Goal: Transaction & Acquisition: Purchase product/service

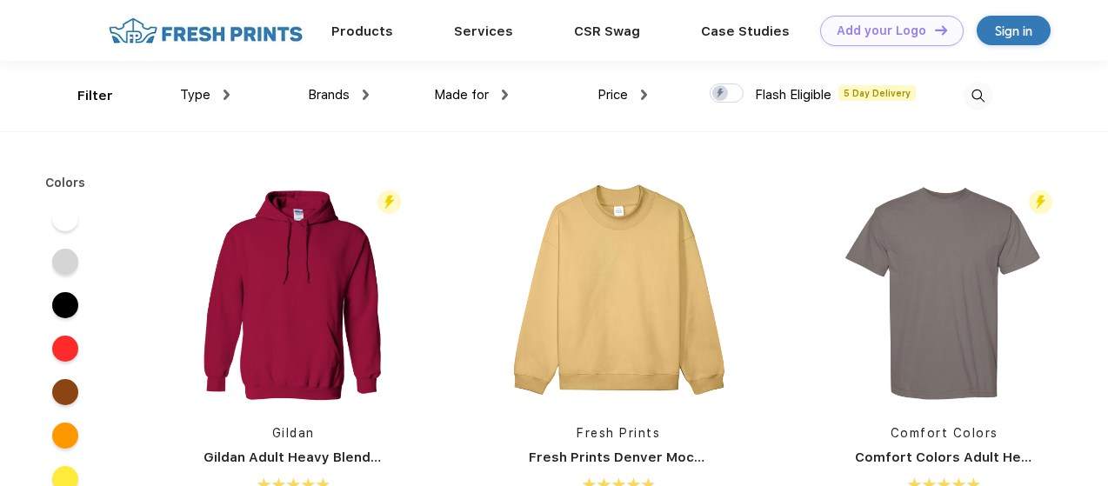
scroll to position [1, 0]
click at [222, 95] on div "Type" at bounding box center [205, 94] width 50 height 20
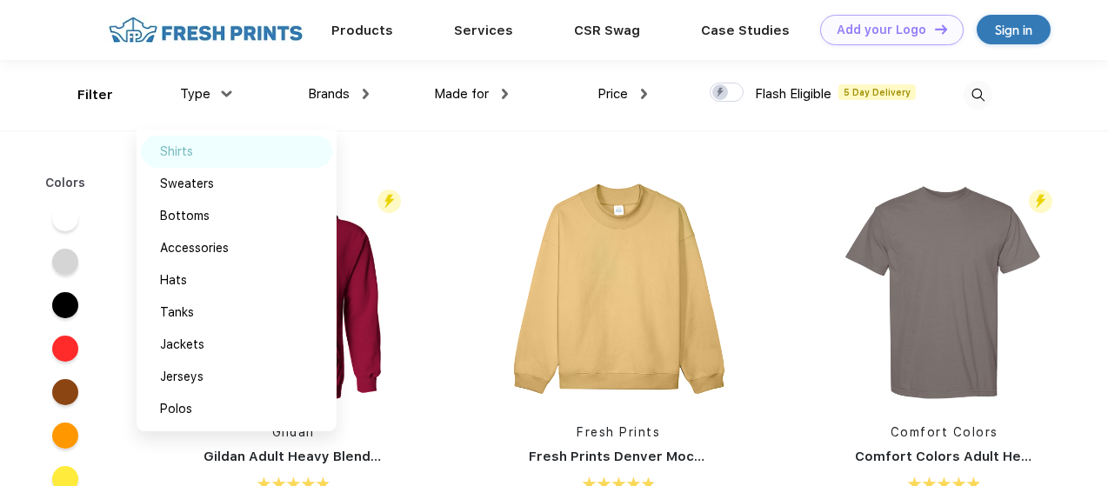
click at [198, 153] on div "Shirts" at bounding box center [236, 152] width 191 height 32
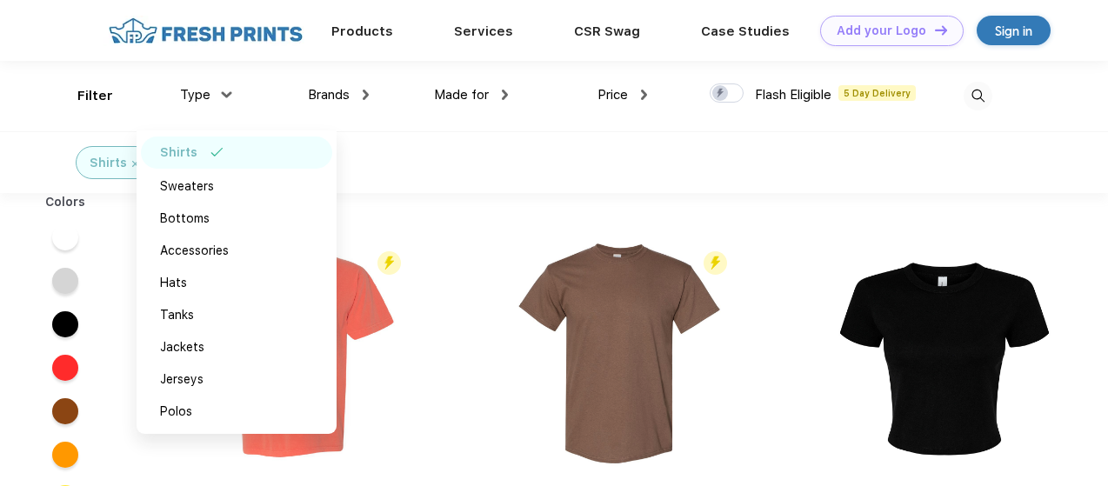
click at [480, 164] on div "Shirts" at bounding box center [554, 162] width 1108 height 62
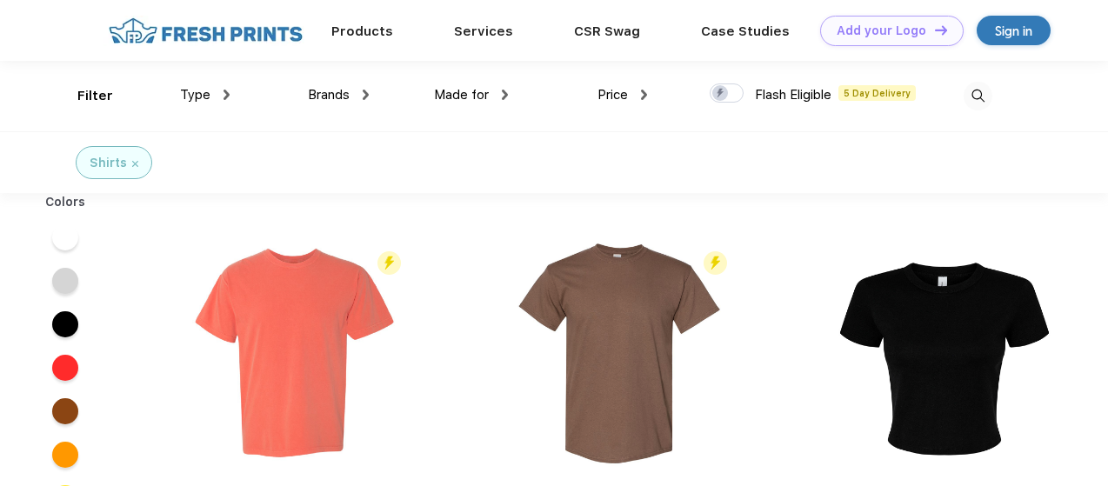
scroll to position [49, 0]
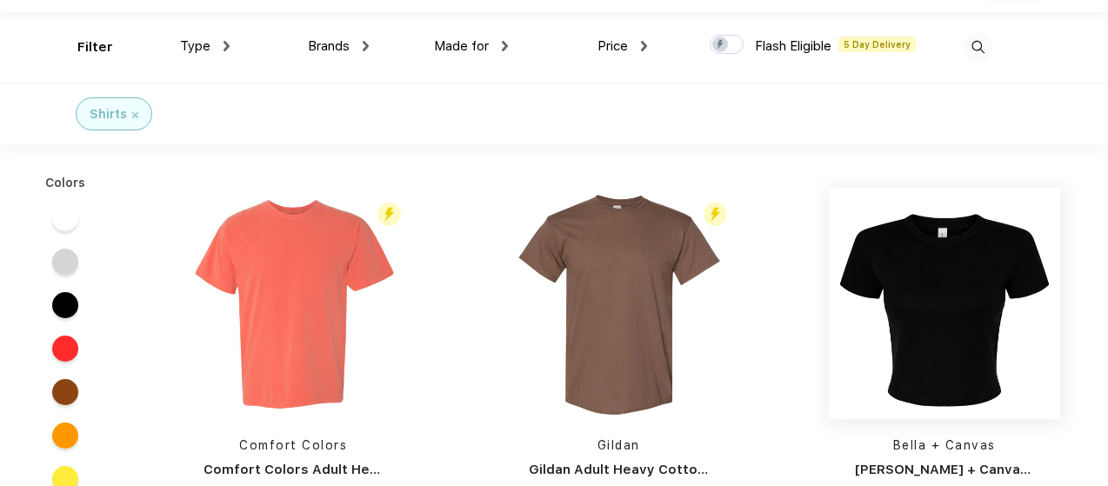
click at [934, 263] on img at bounding box center [944, 303] width 231 height 231
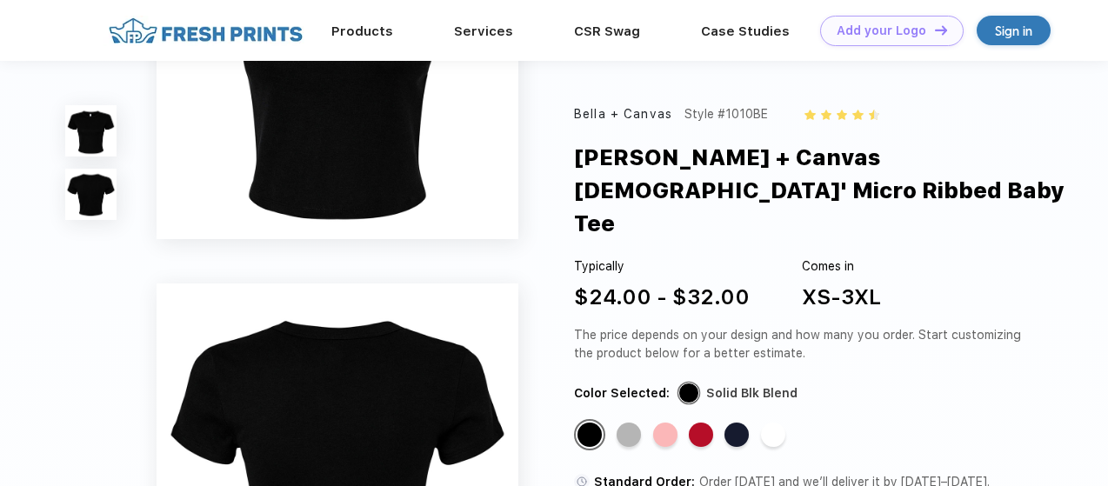
scroll to position [174, 0]
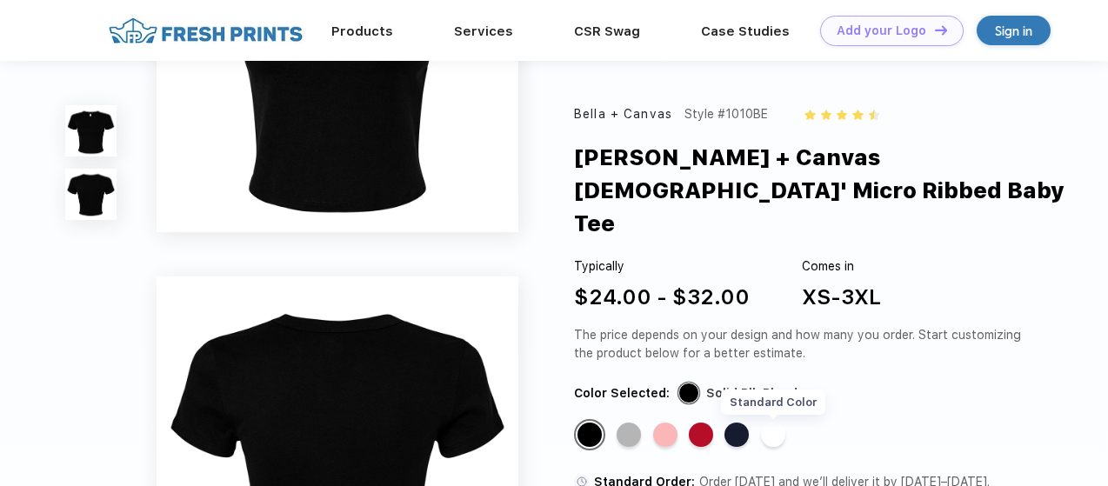
click at [777, 423] on div "Standard Color" at bounding box center [773, 435] width 24 height 24
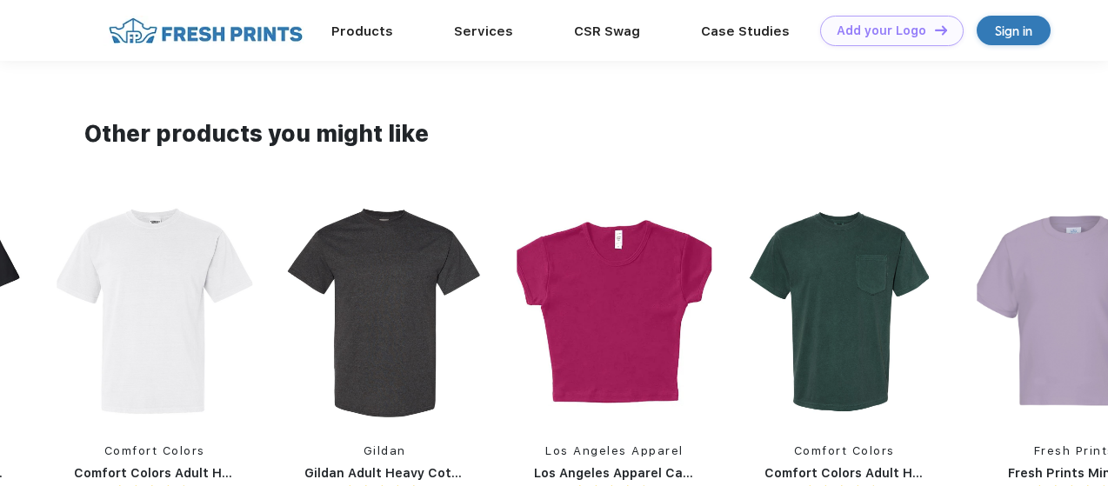
scroll to position [1133, 0]
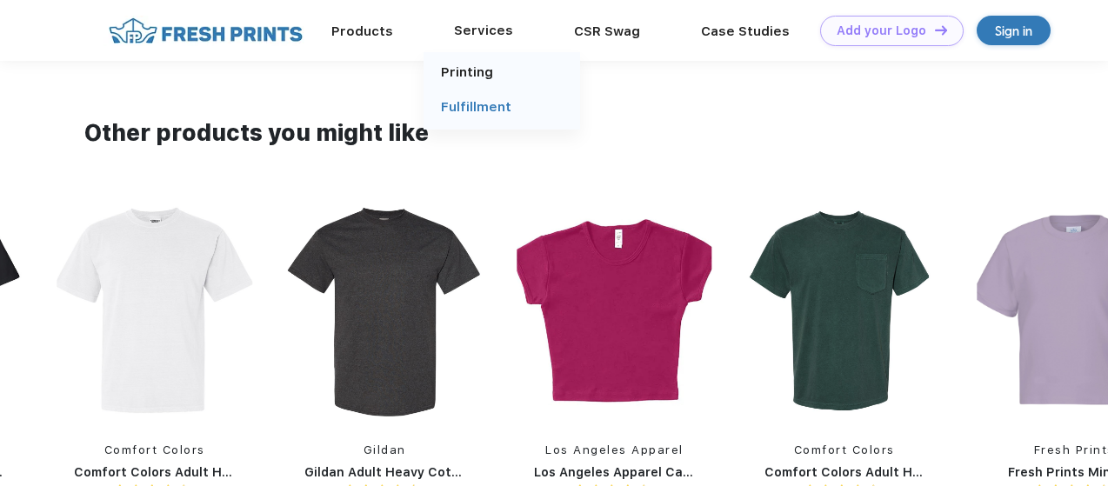
click at [478, 110] on link "Fulfillment" at bounding box center [476, 107] width 70 height 16
